Goal: Task Accomplishment & Management: Complete application form

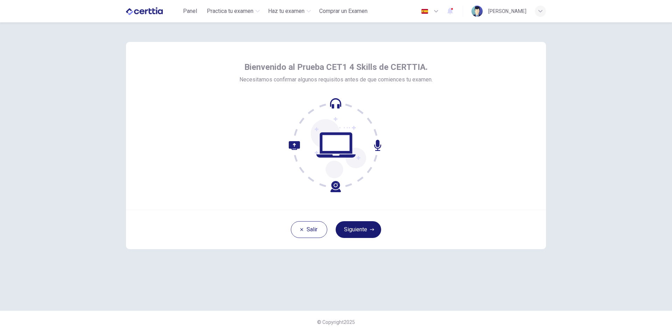
click at [356, 231] on button "Siguiente" at bounding box center [358, 230] width 45 height 17
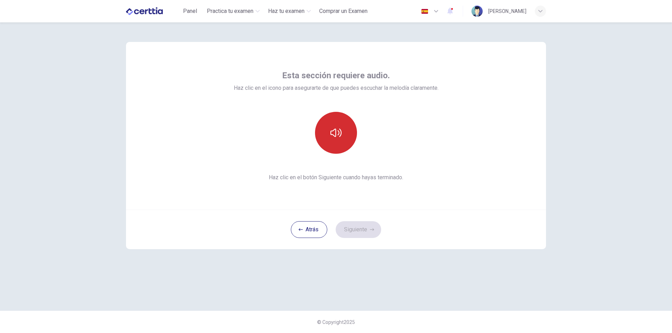
click at [335, 135] on icon "button" at bounding box center [335, 132] width 11 height 11
click at [374, 233] on button "Siguiente" at bounding box center [358, 230] width 45 height 17
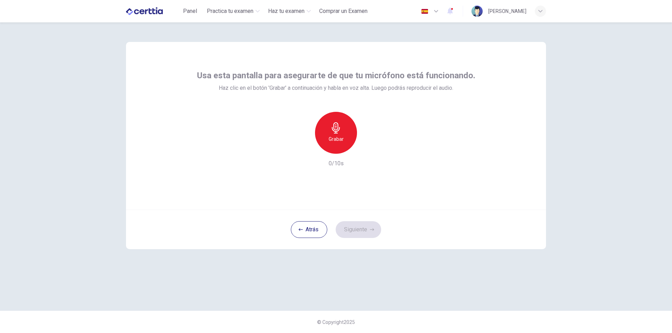
click at [334, 132] on icon "button" at bounding box center [336, 127] width 8 height 11
click at [338, 135] on h6 "Grabar" at bounding box center [336, 139] width 15 height 8
click at [335, 134] on div "Grabar" at bounding box center [336, 133] width 42 height 42
click at [367, 147] on icon "button" at bounding box center [368, 148] width 3 height 4
click at [370, 150] on icon "button" at bounding box center [368, 148] width 7 height 7
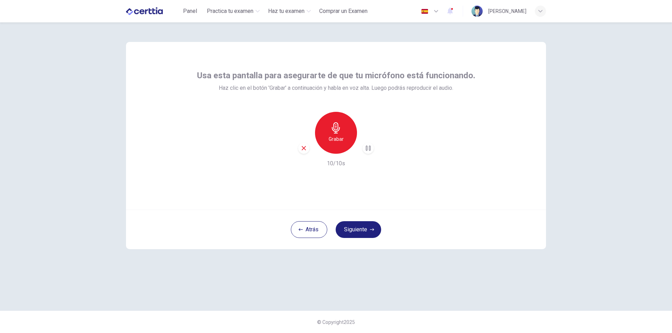
click at [368, 149] on icon "button" at bounding box center [368, 148] width 7 height 7
click at [304, 148] on icon "button" at bounding box center [304, 148] width 6 height 6
click at [337, 138] on h6 "Grabar" at bounding box center [336, 139] width 15 height 8
click at [341, 142] on h6 "Detener" at bounding box center [336, 139] width 18 height 8
click at [369, 147] on icon "button" at bounding box center [368, 148] width 7 height 7
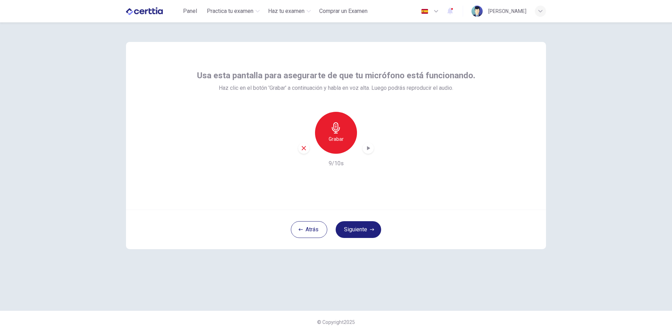
click at [302, 150] on icon "button" at bounding box center [304, 148] width 4 height 4
click at [336, 138] on h6 "Grabar" at bounding box center [336, 139] width 15 height 8
click at [332, 133] on icon "button" at bounding box center [335, 127] width 11 height 11
click at [370, 148] on icon "button" at bounding box center [368, 148] width 7 height 7
click at [304, 150] on icon "button" at bounding box center [304, 148] width 6 height 6
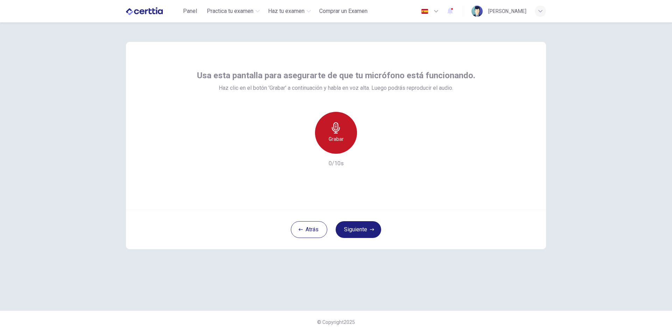
click at [341, 136] on h6 "Grabar" at bounding box center [336, 139] width 15 height 8
click at [338, 133] on icon "button" at bounding box center [336, 127] width 8 height 11
click at [370, 148] on icon "button" at bounding box center [368, 148] width 3 height 4
click at [332, 128] on icon "button" at bounding box center [336, 127] width 8 height 11
click at [334, 140] on h6 "Detener" at bounding box center [336, 139] width 18 height 8
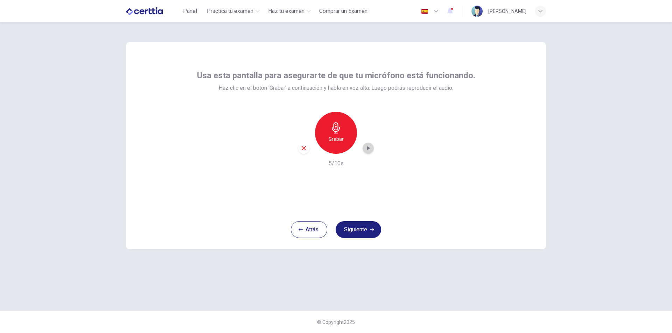
click at [366, 149] on icon "button" at bounding box center [368, 148] width 7 height 7
click at [311, 230] on button "Atrás" at bounding box center [309, 230] width 36 height 17
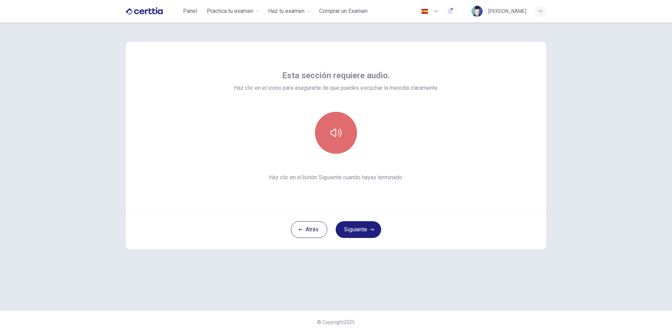
click at [331, 140] on button "button" at bounding box center [336, 133] width 42 height 42
click at [365, 231] on button "Siguiente" at bounding box center [358, 230] width 45 height 17
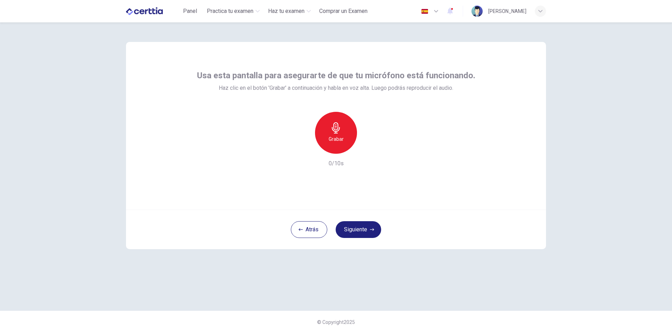
click at [340, 136] on h6 "Grabar" at bounding box center [336, 139] width 15 height 8
click at [371, 149] on icon "button" at bounding box center [368, 148] width 7 height 7
click at [367, 224] on button "Siguiente" at bounding box center [358, 230] width 45 height 17
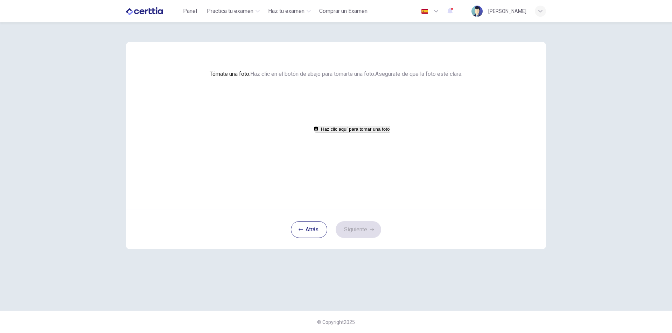
click at [340, 133] on button "Haz clic aquí para tomar una foto" at bounding box center [353, 129] width 76 height 7
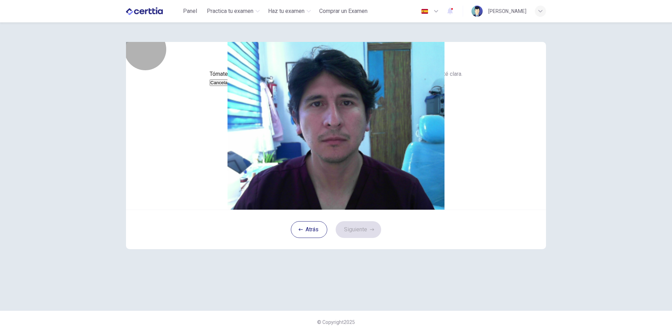
click at [230, 86] on button "Cancelar" at bounding box center [220, 82] width 20 height 7
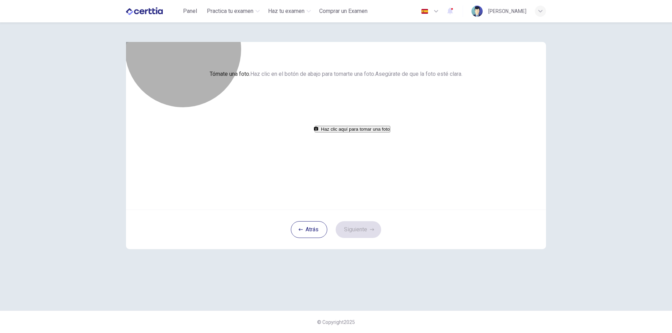
click at [340, 133] on button "Haz clic aquí para tomar una foto" at bounding box center [353, 129] width 76 height 7
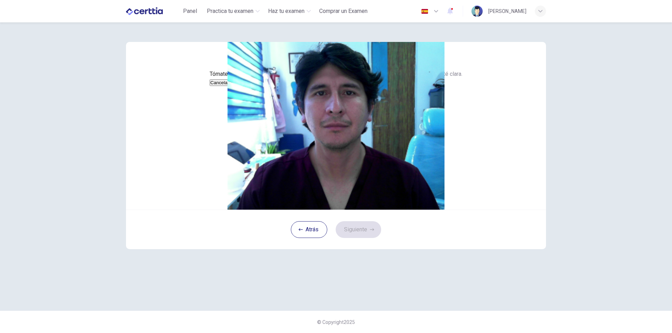
click at [230, 86] on button "Cancelar" at bounding box center [220, 82] width 20 height 7
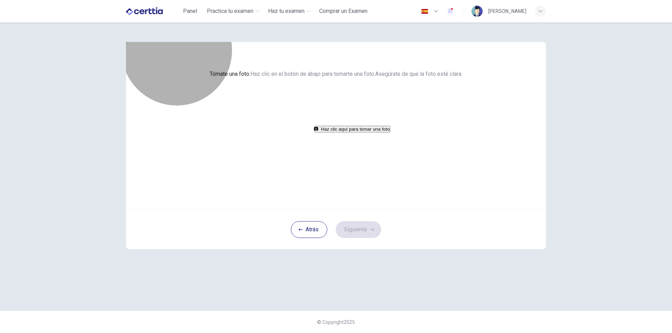
click at [334, 133] on button "Haz clic aquí para tomar una foto" at bounding box center [353, 129] width 76 height 7
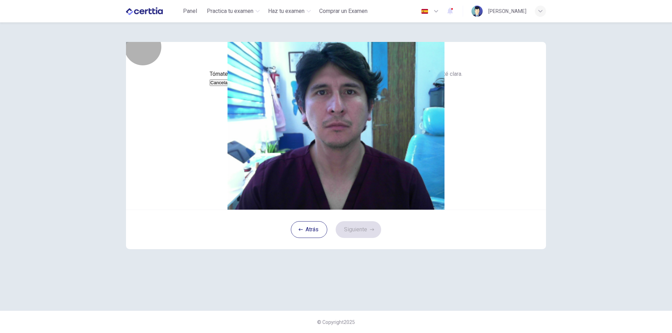
click at [248, 86] on button "Guardar" at bounding box center [239, 82] width 19 height 7
drag, startPoint x: 369, startPoint y: 259, endPoint x: 498, endPoint y: 213, distance: 136.6
click at [370, 238] on button "Siguiente" at bounding box center [358, 230] width 45 height 17
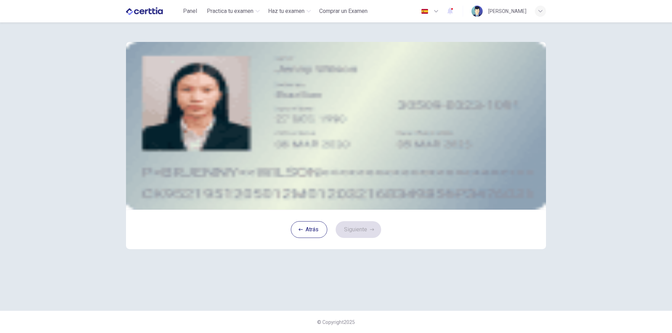
click at [185, 95] on button "upload" at bounding box center [181, 91] width 7 height 8
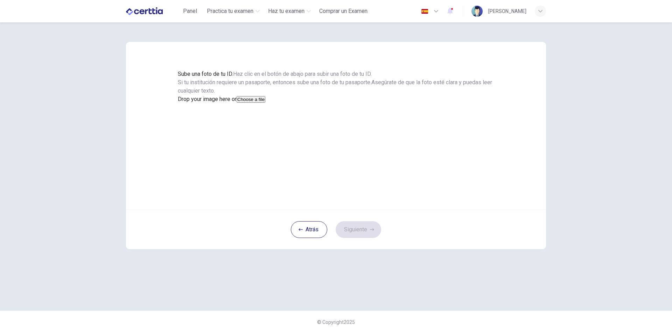
click at [265, 103] on button "Choose a file" at bounding box center [251, 99] width 29 height 7
click at [196, 120] on button "Guardar" at bounding box center [187, 116] width 19 height 7
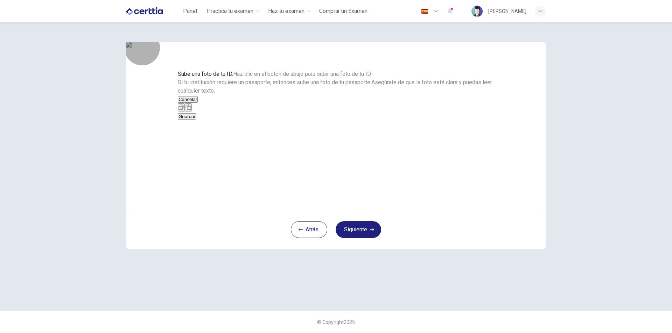
click at [196, 120] on button "Guardar" at bounding box center [187, 116] width 19 height 7
click at [352, 238] on button "Siguiente" at bounding box center [358, 230] width 45 height 17
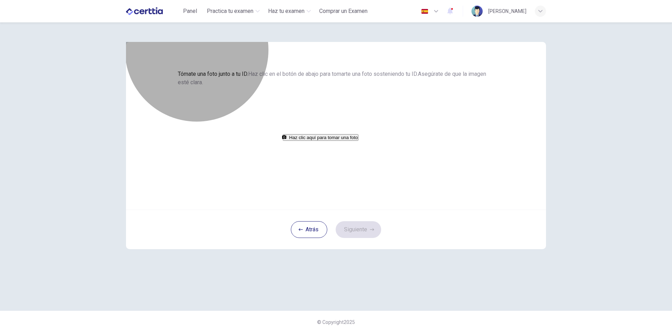
click at [354, 141] on button "Haz clic aquí para tomar una foto" at bounding box center [321, 137] width 76 height 7
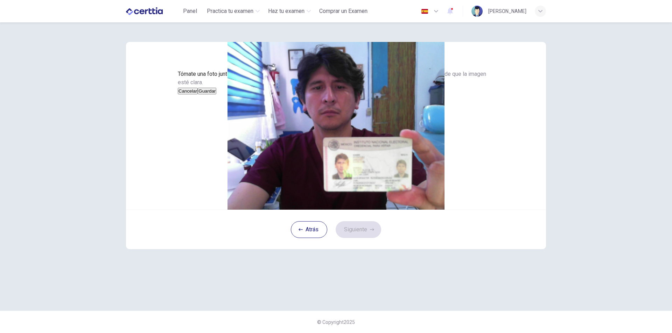
click at [198, 94] on button "Cancelar" at bounding box center [188, 91] width 20 height 7
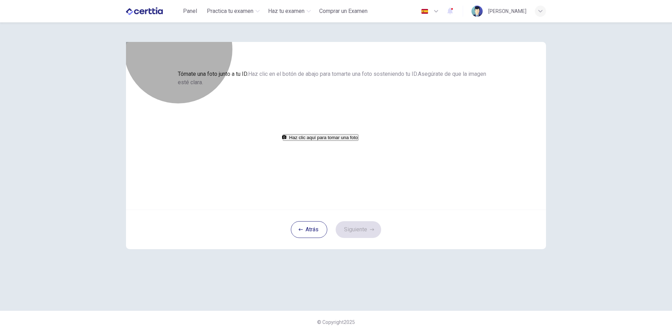
click at [336, 141] on button "Haz clic aquí para tomar una foto" at bounding box center [321, 137] width 76 height 7
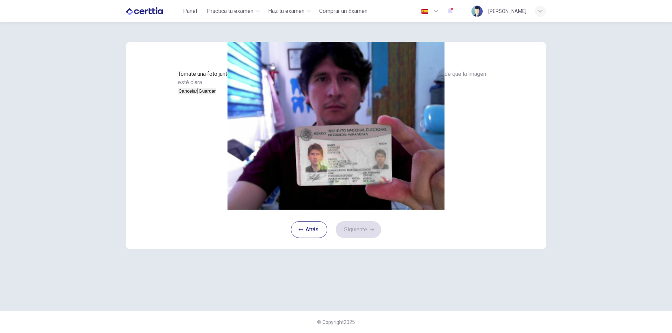
click at [216, 94] on button "Guardar" at bounding box center [207, 91] width 19 height 7
click at [361, 238] on button "Siguiente" at bounding box center [358, 230] width 45 height 17
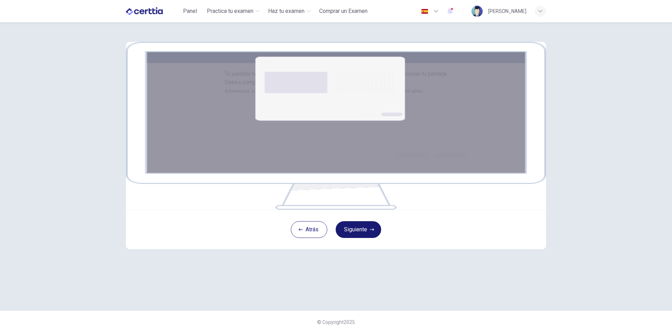
click at [357, 238] on button "Siguiente" at bounding box center [358, 230] width 45 height 17
click at [523, 72] on div "Tu pantalla también será grabada. Haz clic en el botón Siguiente para seleccion…" at bounding box center [336, 126] width 420 height 168
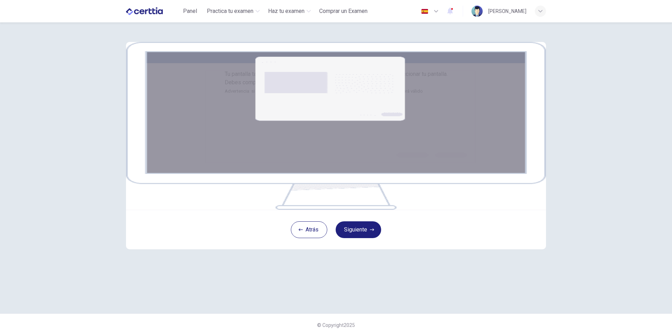
click at [359, 198] on img at bounding box center [336, 126] width 420 height 168
click at [371, 238] on button "Siguiente" at bounding box center [358, 230] width 45 height 17
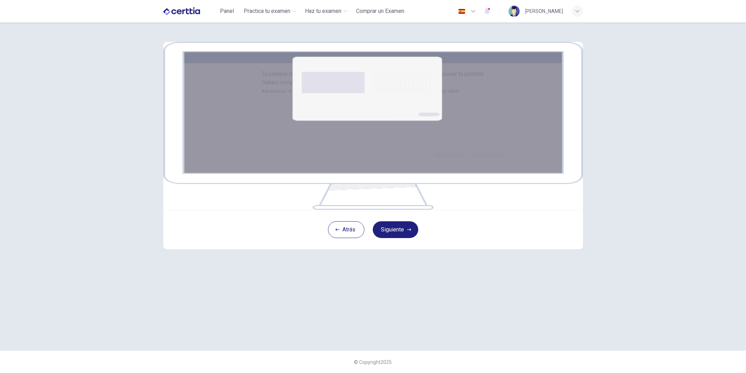
drag, startPoint x: 606, startPoint y: 1, endPoint x: 552, endPoint y: 121, distance: 131.7
click at [552, 121] on div "Tu pantalla también será grabada. Haz clic en el botón Siguiente para seleccion…" at bounding box center [373, 126] width 420 height 168
click at [410, 238] on button "Siguiente" at bounding box center [395, 230] width 45 height 17
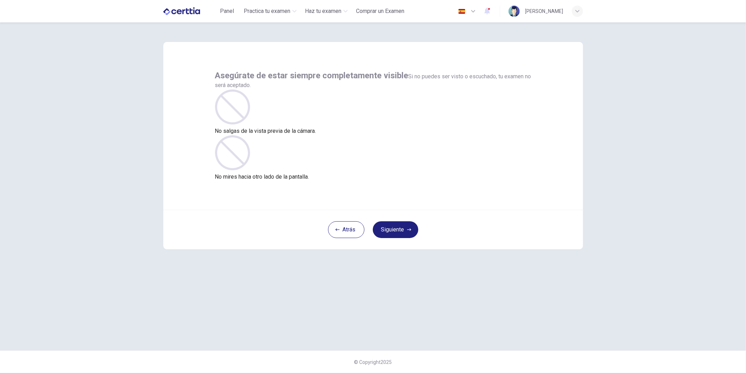
drag, startPoint x: 391, startPoint y: 232, endPoint x: 442, endPoint y: 199, distance: 60.9
click at [391, 232] on button "Siguiente" at bounding box center [395, 230] width 45 height 17
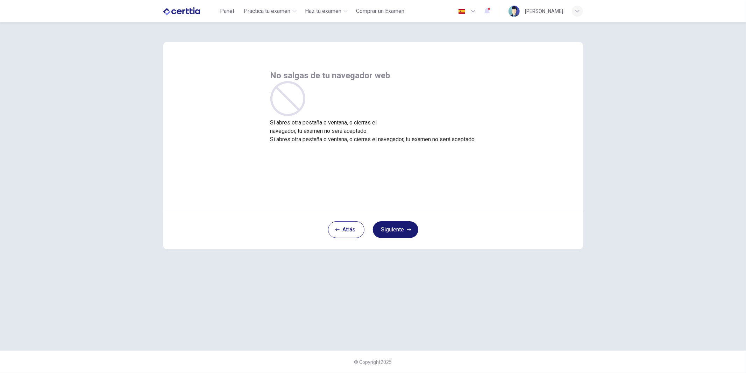
click at [401, 229] on button "Siguiente" at bounding box center [395, 230] width 45 height 17
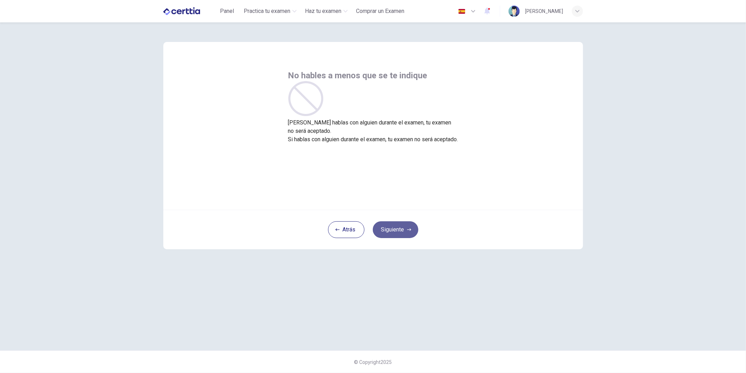
click at [395, 229] on button "Siguiente" at bounding box center [395, 230] width 45 height 17
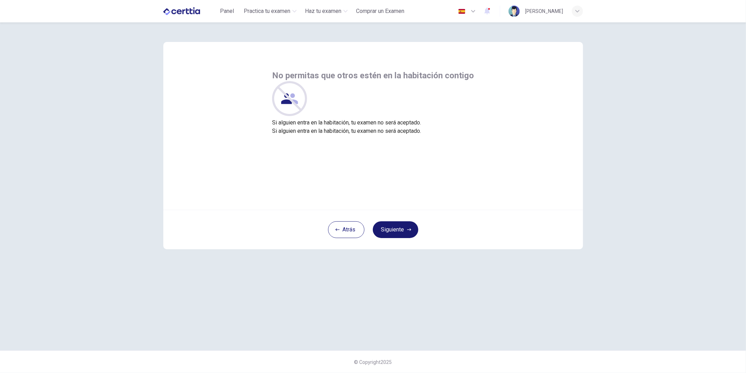
click at [397, 229] on button "Siguiente" at bounding box center [395, 230] width 45 height 17
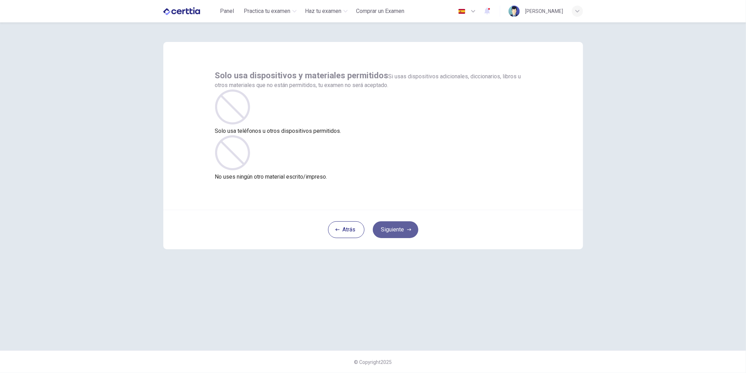
click at [401, 230] on button "Siguiente" at bounding box center [395, 230] width 45 height 17
click at [395, 235] on button "Siguiente" at bounding box center [395, 230] width 45 height 17
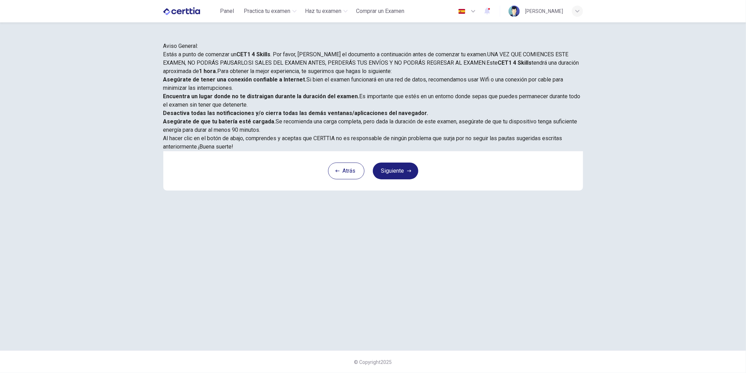
scroll to position [41, 0]
click at [394, 180] on button "Siguiente" at bounding box center [395, 171] width 45 height 17
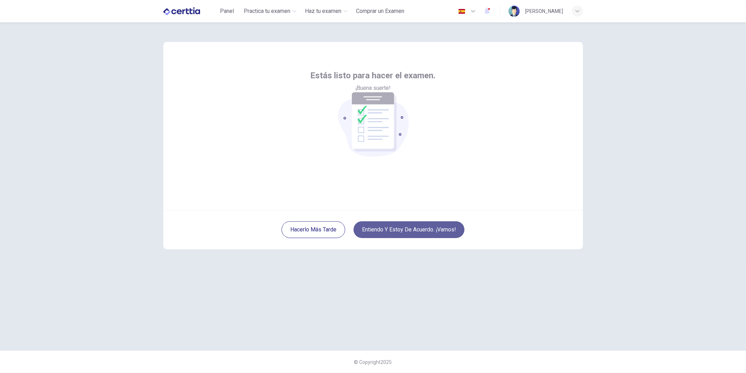
click at [401, 229] on button "Entiendo y estoy de acuerdo. ¡Vamos!" at bounding box center [409, 230] width 111 height 17
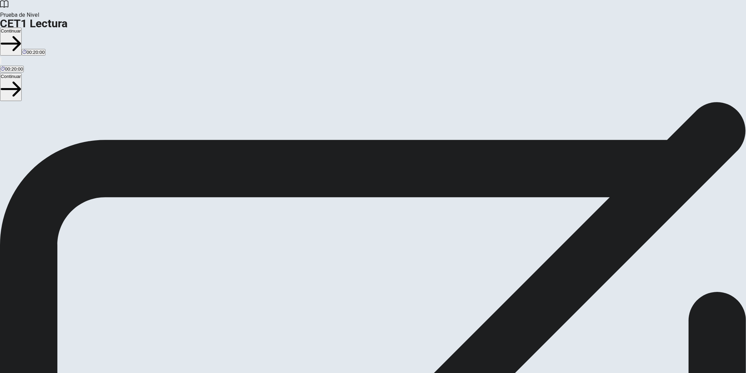
click at [22, 28] on button "Continuar" at bounding box center [11, 42] width 22 height 28
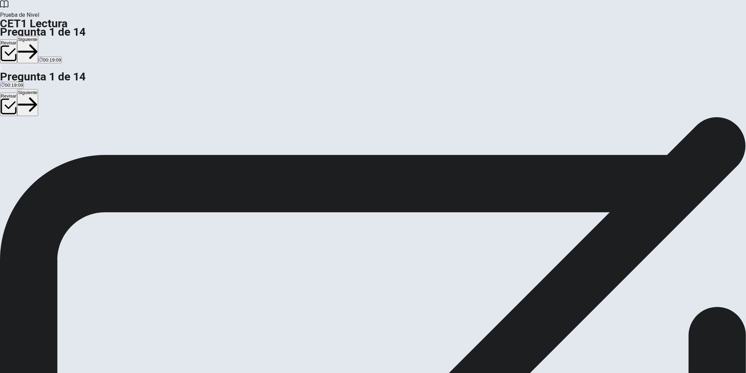
click at [38, 36] on button "Siguiente" at bounding box center [27, 49] width 21 height 27
click at [50, 36] on button "Siguiente" at bounding box center [39, 49] width 21 height 27
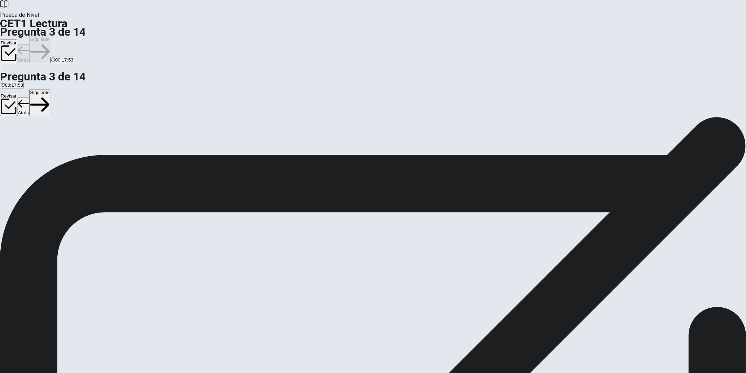
scroll to position [118, 0]
click at [50, 36] on button "Siguiente" at bounding box center [39, 49] width 21 height 27
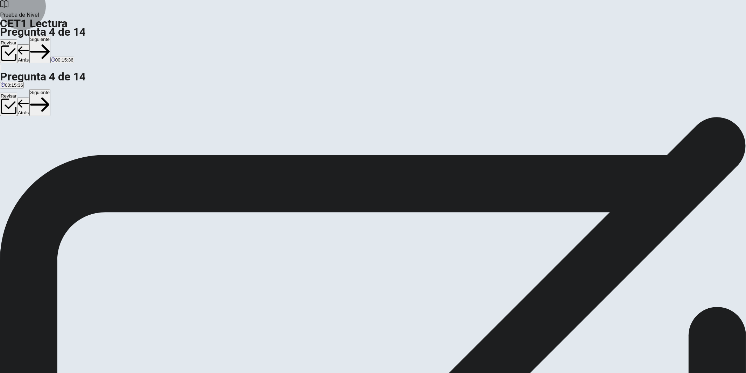
click at [50, 36] on button "Siguiente" at bounding box center [39, 49] width 21 height 27
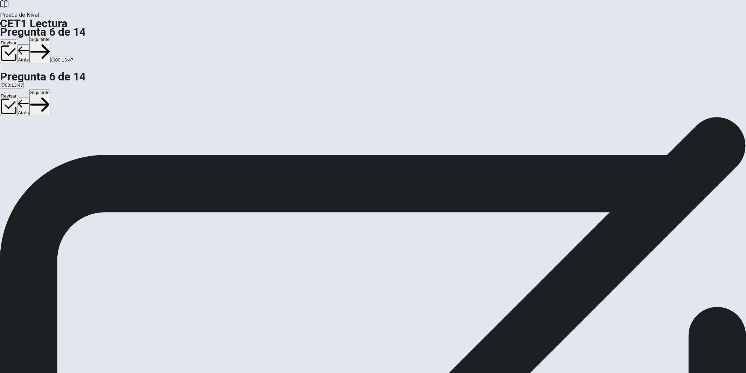
click at [50, 36] on button "Siguiente" at bounding box center [39, 49] width 21 height 27
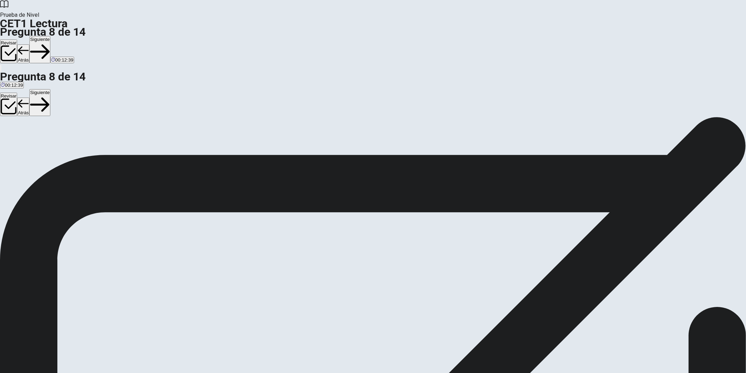
click at [50, 36] on button "Siguiente" at bounding box center [39, 49] width 21 height 27
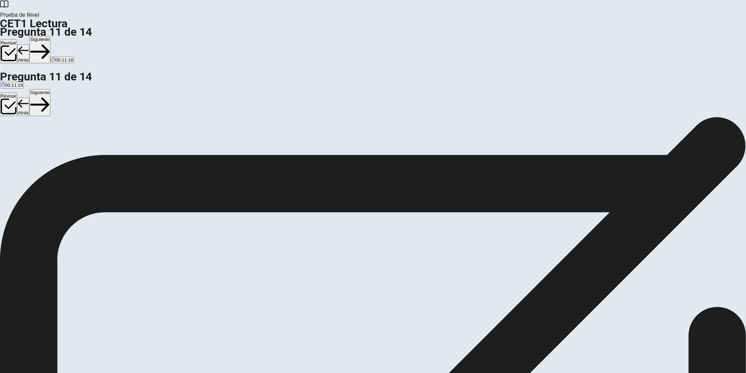
click at [50, 36] on button "Siguiente" at bounding box center [39, 49] width 21 height 27
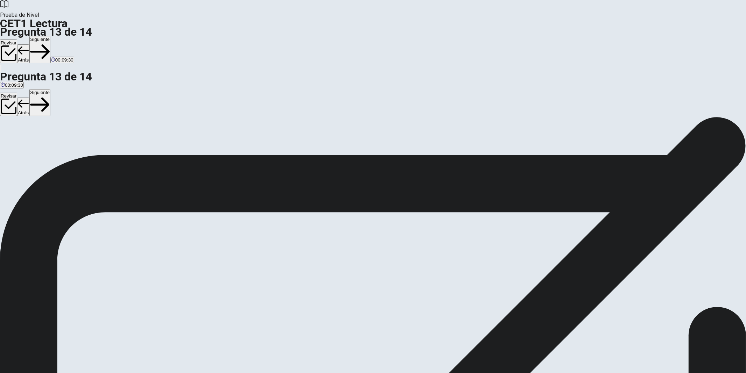
scroll to position [118, 0]
click at [50, 36] on button "Siguiente" at bounding box center [39, 49] width 21 height 27
drag, startPoint x: 236, startPoint y: 214, endPoint x: 361, endPoint y: 184, distance: 128.7
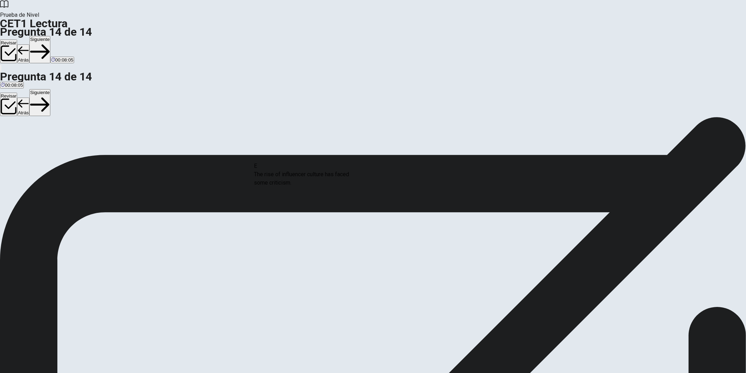
drag, startPoint x: 319, startPoint y: 190, endPoint x: 369, endPoint y: 167, distance: 54.7
drag, startPoint x: 224, startPoint y: 198, endPoint x: 354, endPoint y: 205, distance: 130.0
drag, startPoint x: 239, startPoint y: 176, endPoint x: 349, endPoint y: 237, distance: 126.4
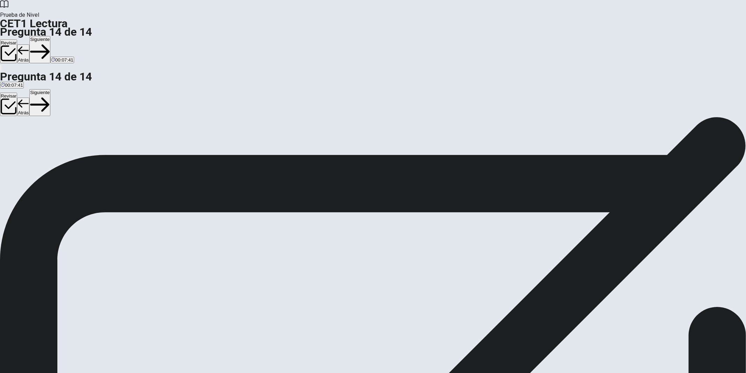
click at [50, 36] on button "Siguiente" at bounding box center [39, 49] width 21 height 27
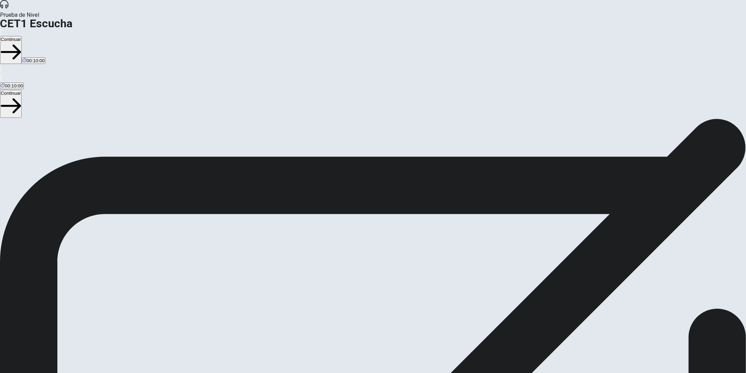
click at [22, 36] on button "Continuar" at bounding box center [11, 50] width 22 height 28
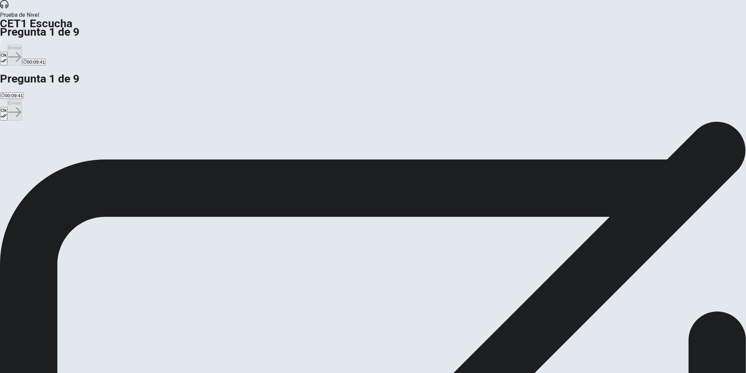
click at [7, 52] on button "Ok" at bounding box center [3, 59] width 7 height 14
click at [22, 44] on button "Enviar" at bounding box center [14, 54] width 15 height 21
click at [7, 52] on button "Ok" at bounding box center [3, 59] width 7 height 14
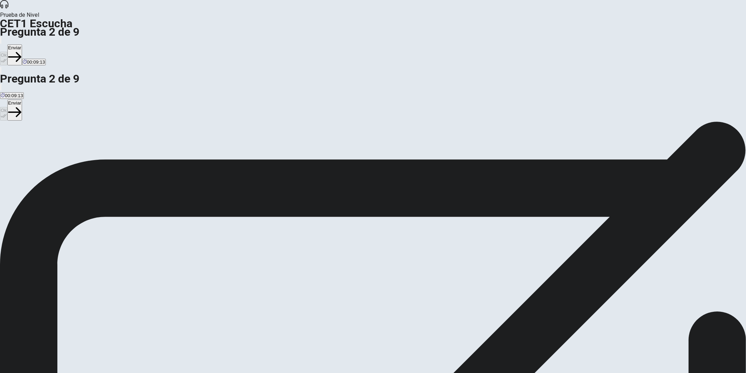
click at [22, 44] on button "Enviar" at bounding box center [14, 54] width 15 height 21
click at [7, 52] on button "Ok" at bounding box center [3, 59] width 7 height 14
click at [21, 50] on icon "button" at bounding box center [14, 56] width 13 height 13
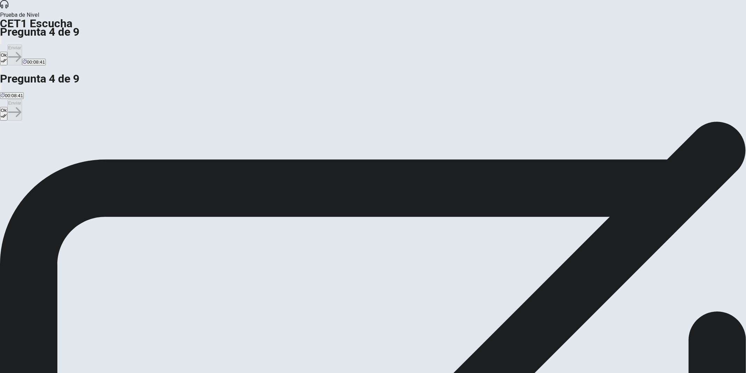
click at [7, 58] on icon "button" at bounding box center [4, 61] width 6 height 6
click at [22, 44] on button "Enviar" at bounding box center [14, 54] width 15 height 21
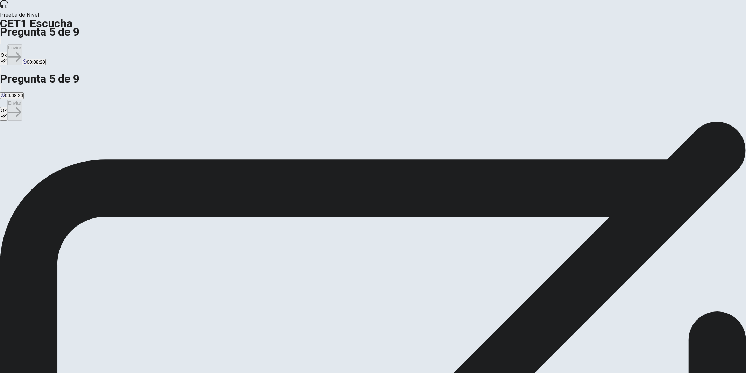
click at [7, 52] on button "Ok" at bounding box center [3, 59] width 7 height 14
click at [22, 44] on button "Enviar" at bounding box center [14, 54] width 15 height 21
click at [7, 52] on button "Ok" at bounding box center [3, 59] width 7 height 14
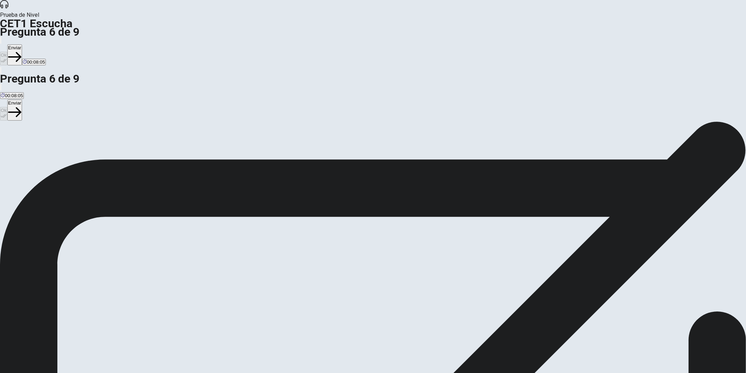
click at [22, 44] on button "Enviar" at bounding box center [14, 54] width 15 height 21
click at [7, 52] on button "Ok" at bounding box center [3, 59] width 7 height 14
click at [22, 44] on button "Enviar" at bounding box center [14, 54] width 15 height 21
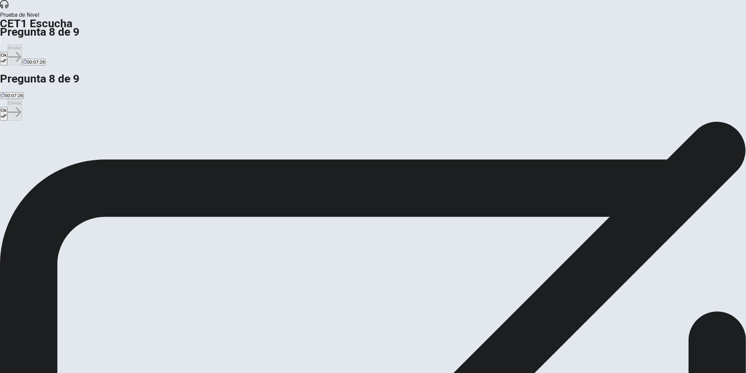
click at [7, 58] on icon "button" at bounding box center [4, 61] width 6 height 6
click at [22, 44] on button "Enviar" at bounding box center [14, 54] width 15 height 21
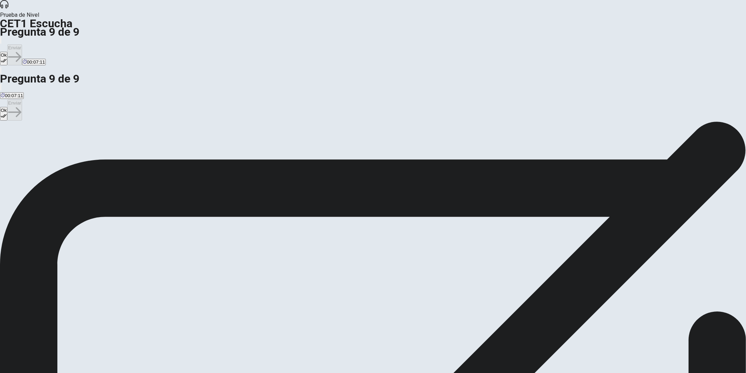
click at [7, 52] on button "Ok" at bounding box center [3, 59] width 7 height 14
click at [22, 44] on button "Enviar" at bounding box center [14, 54] width 15 height 21
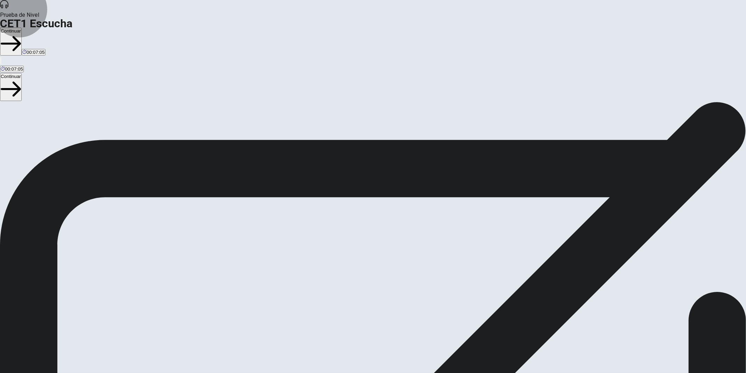
click at [22, 28] on button "Continuar" at bounding box center [11, 42] width 22 height 28
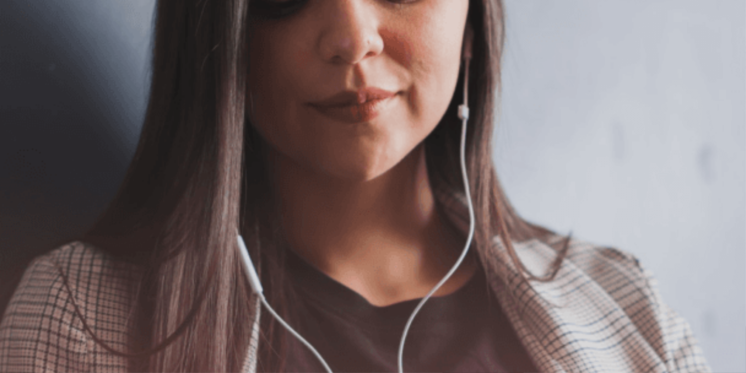
click at [22, 36] on button "Continuar" at bounding box center [11, 50] width 22 height 28
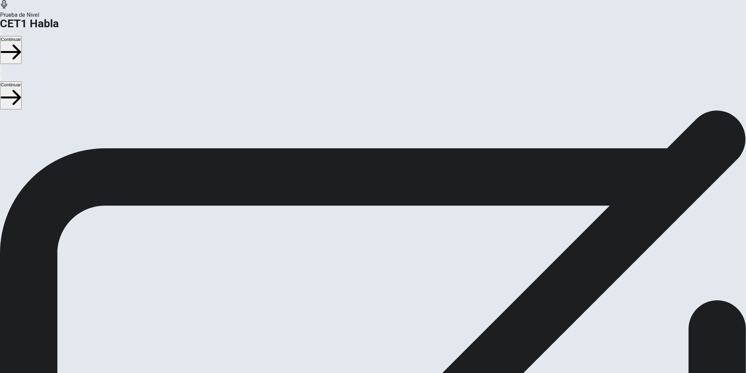
click at [22, 36] on button "Continuar" at bounding box center [11, 50] width 22 height 28
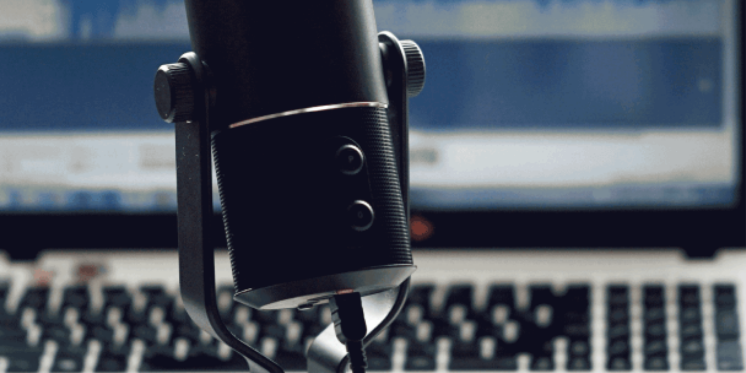
click at [22, 36] on button "Continuar" at bounding box center [11, 50] width 22 height 28
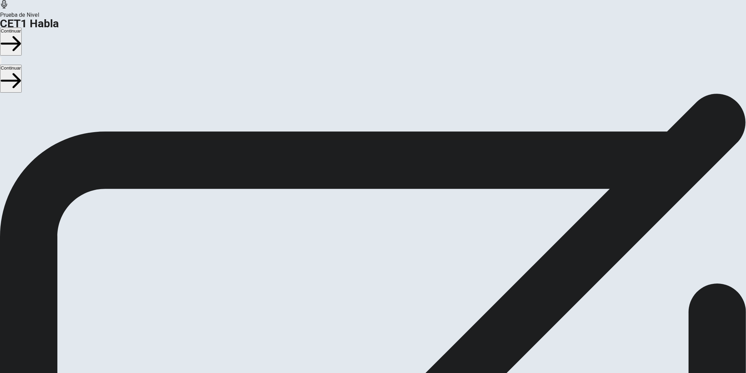
click at [22, 28] on button "Continuar" at bounding box center [11, 42] width 22 height 28
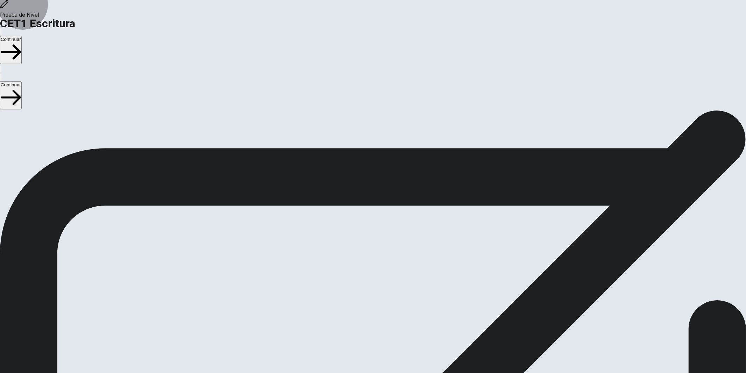
click at [22, 36] on button "Continuar" at bounding box center [11, 50] width 22 height 28
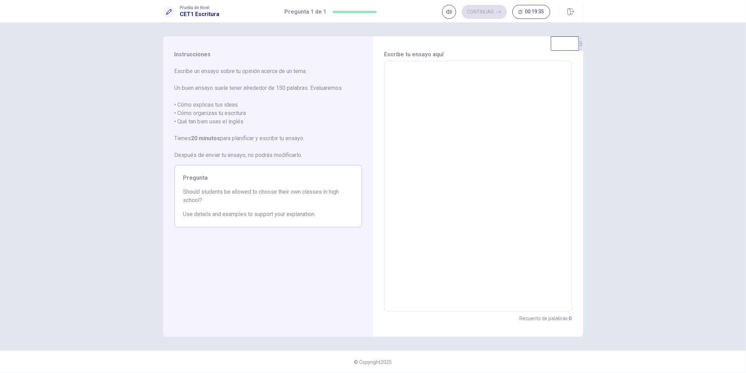
click at [440, 91] on textarea at bounding box center [478, 186] width 178 height 239
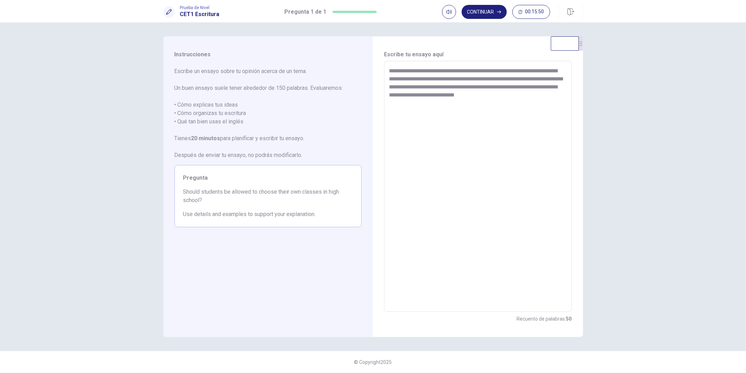
click at [513, 93] on textarea "**********" at bounding box center [478, 186] width 178 height 239
click at [552, 96] on textarea "**********" at bounding box center [478, 186] width 178 height 239
click at [527, 104] on textarea "**********" at bounding box center [478, 186] width 178 height 239
click at [527, 102] on textarea "**********" at bounding box center [478, 186] width 178 height 239
click at [446, 120] on textarea "**********" at bounding box center [478, 186] width 178 height 239
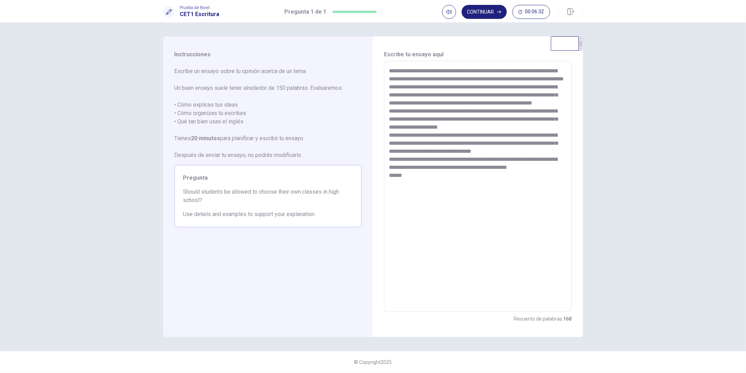
click at [457, 85] on textarea "**********" at bounding box center [478, 186] width 178 height 239
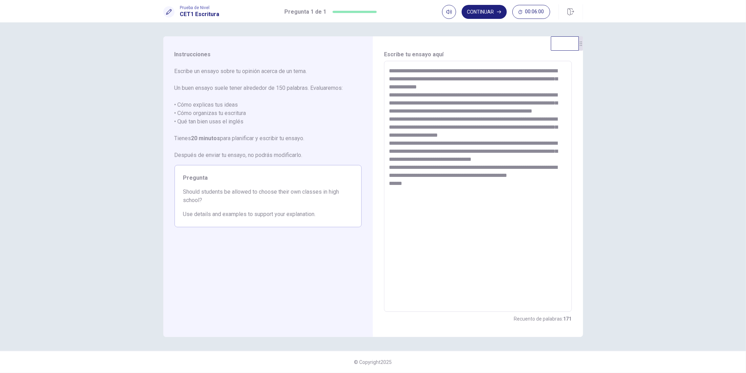
click at [493, 150] on textarea "**********" at bounding box center [478, 186] width 178 height 239
click at [393, 166] on textarea "**********" at bounding box center [478, 186] width 178 height 239
type textarea "**********"
click at [484, 11] on button "Continuar" at bounding box center [484, 12] width 45 height 14
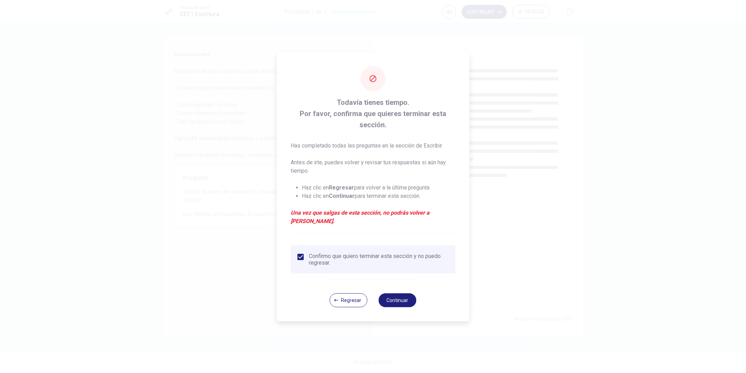
click at [398, 295] on button "Continuar" at bounding box center [398, 301] width 38 height 14
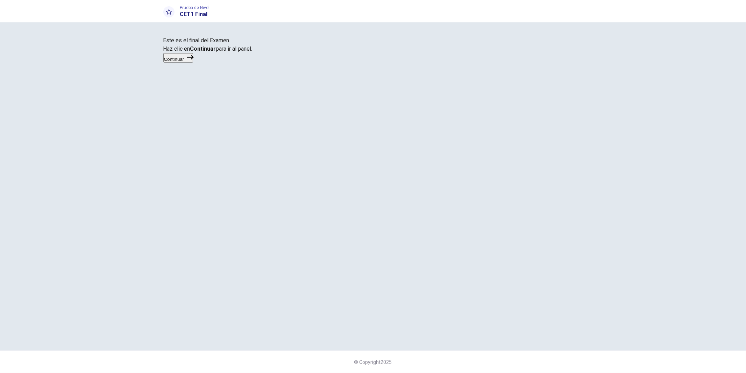
click at [194, 63] on button "Continuar" at bounding box center [178, 57] width 30 height 9
